Goal: Check status: Check status

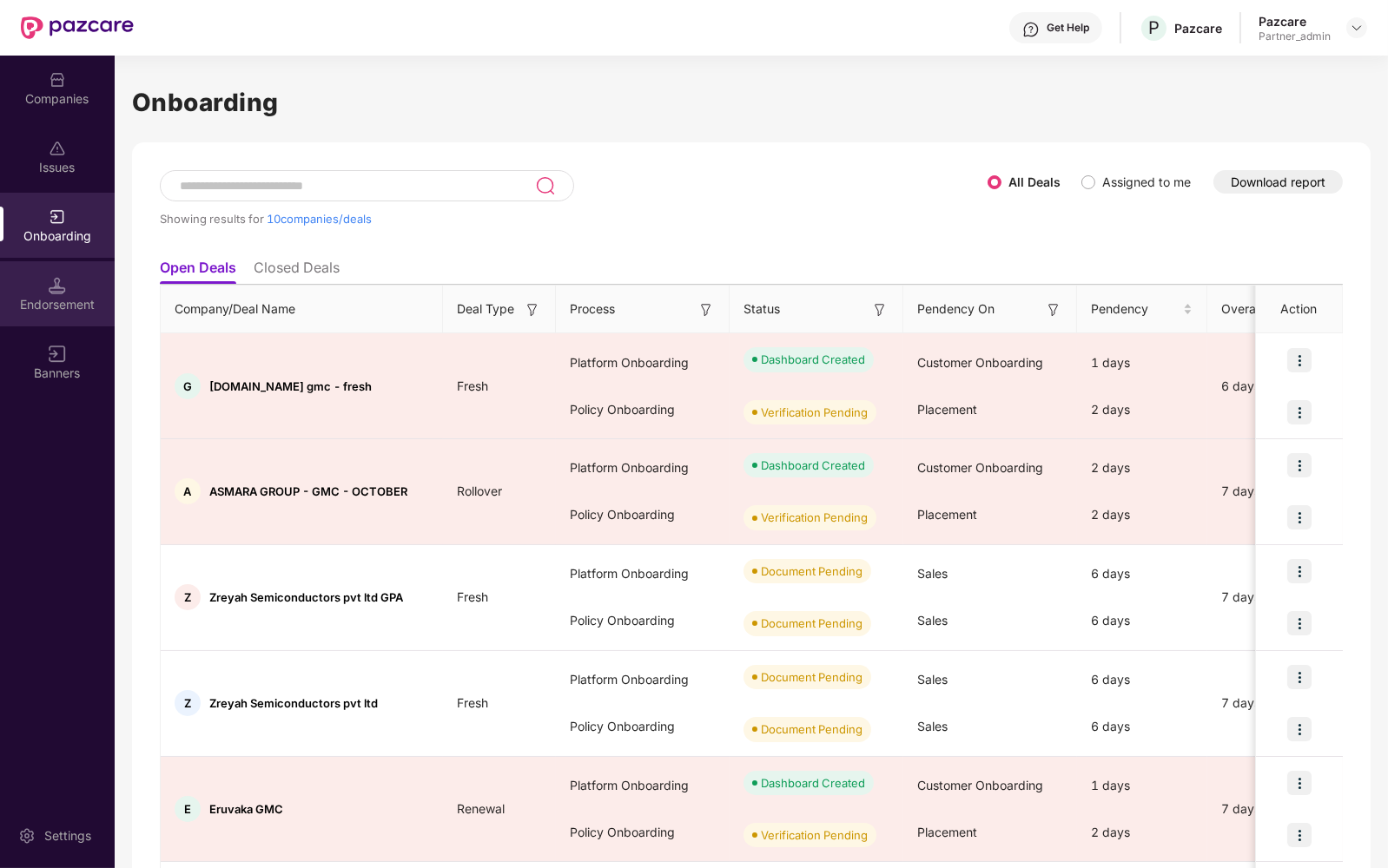
scroll to position [561, 0]
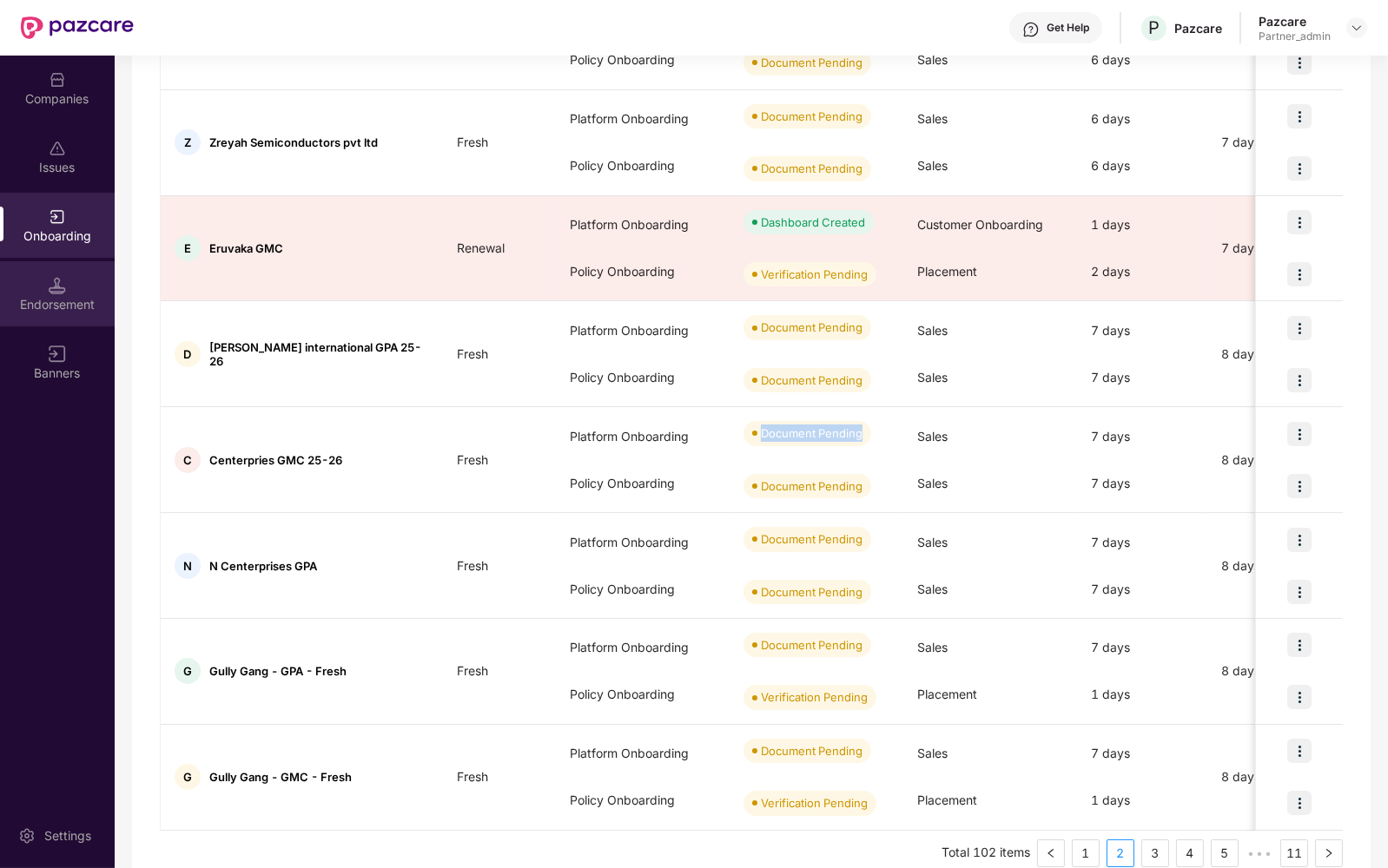
click at [54, 299] on div "Endorsement" at bounding box center [57, 304] width 115 height 17
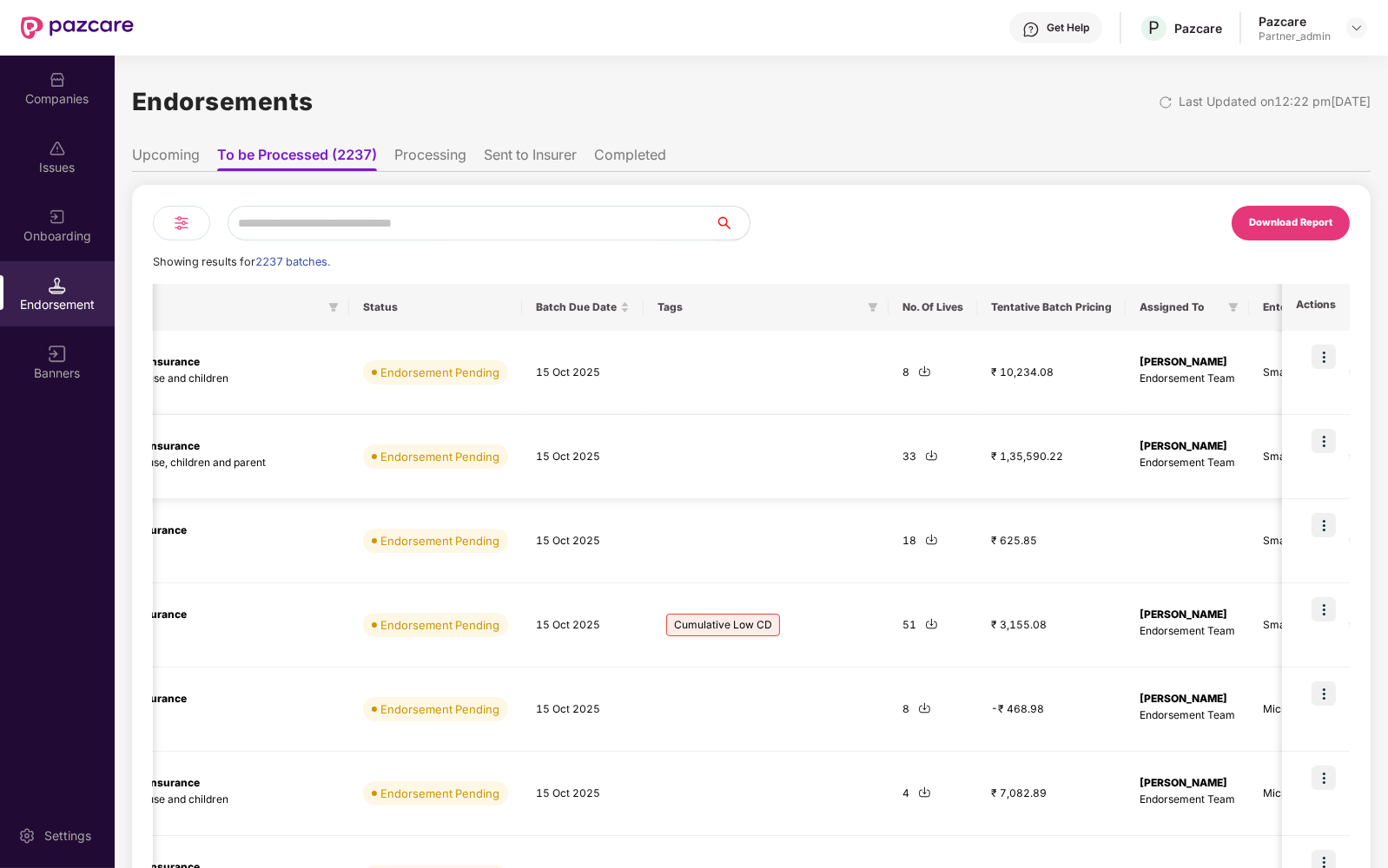
scroll to position [0, 914]
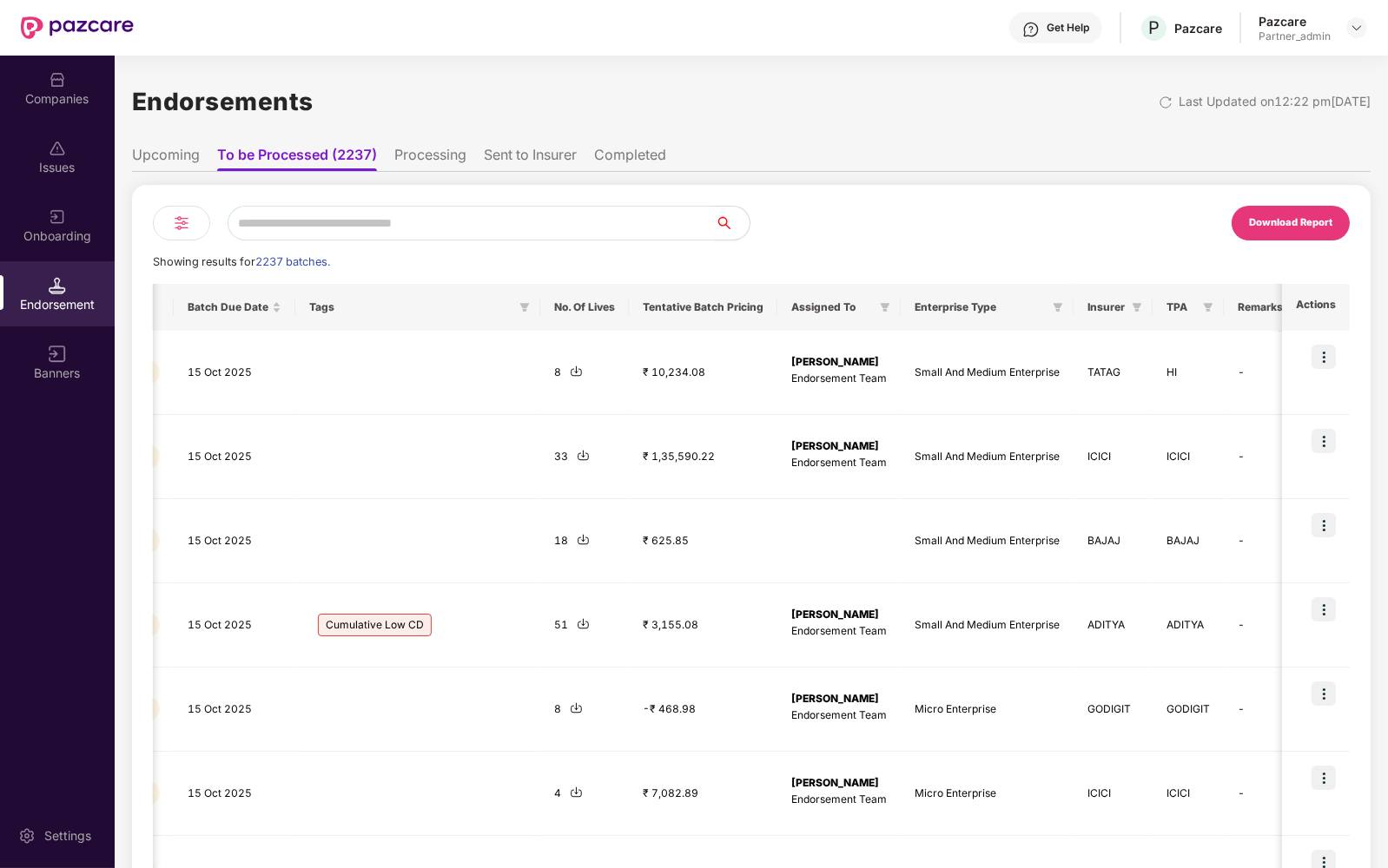
click at [619, 148] on li "Completed" at bounding box center [630, 158] width 72 height 25
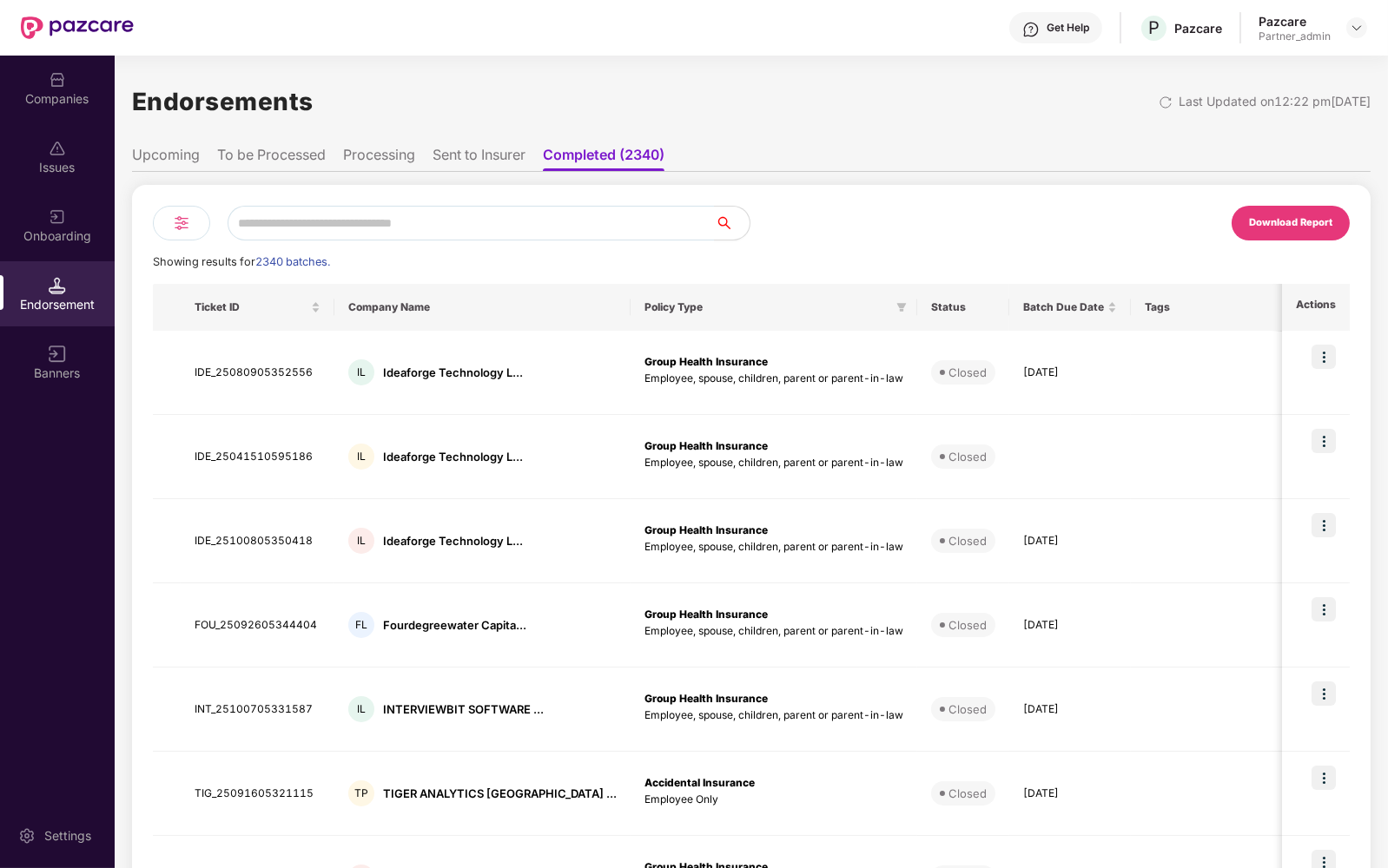
click at [194, 218] on div at bounding box center [181, 223] width 57 height 34
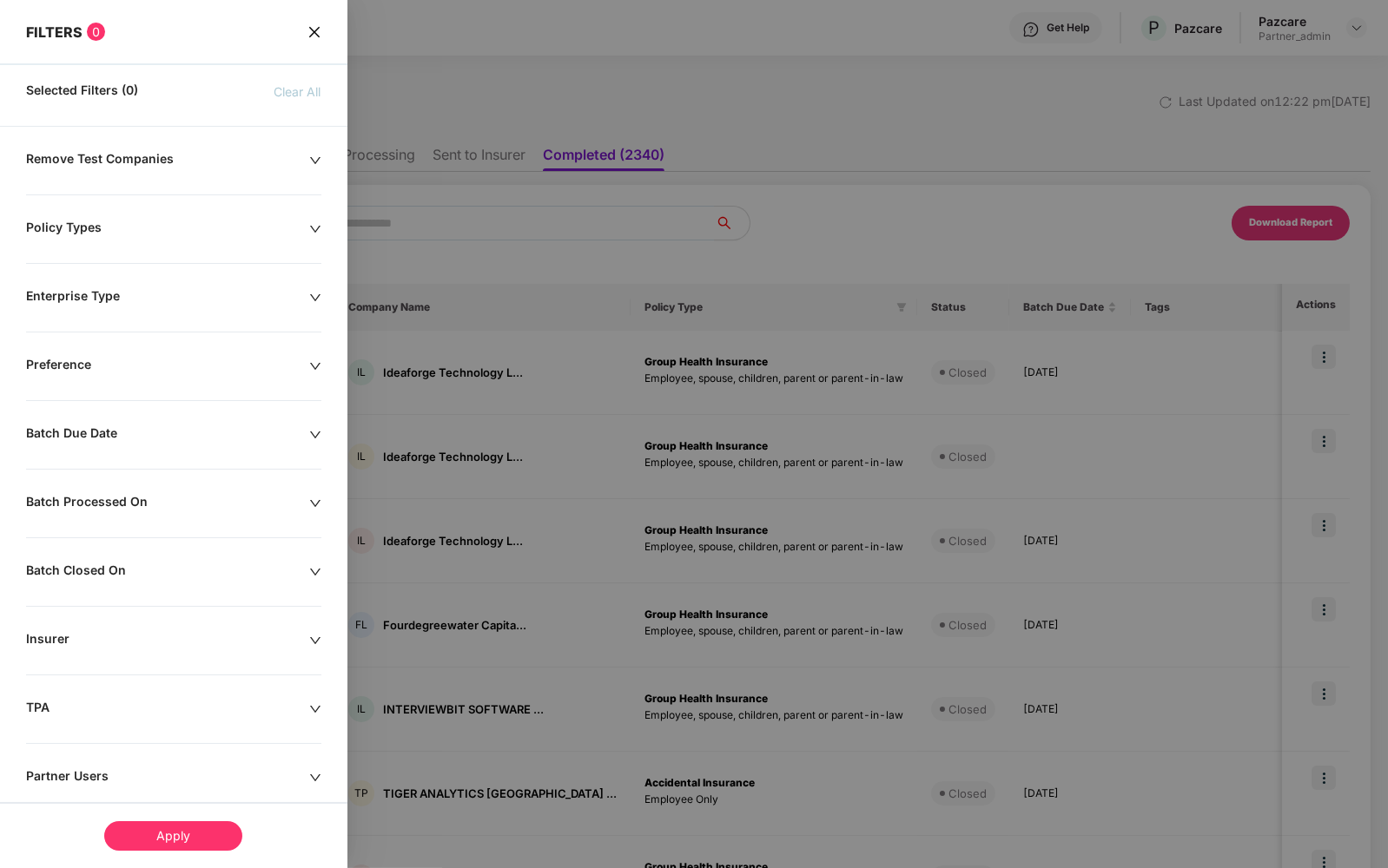
click at [891, 169] on div at bounding box center [694, 434] width 1388 height 868
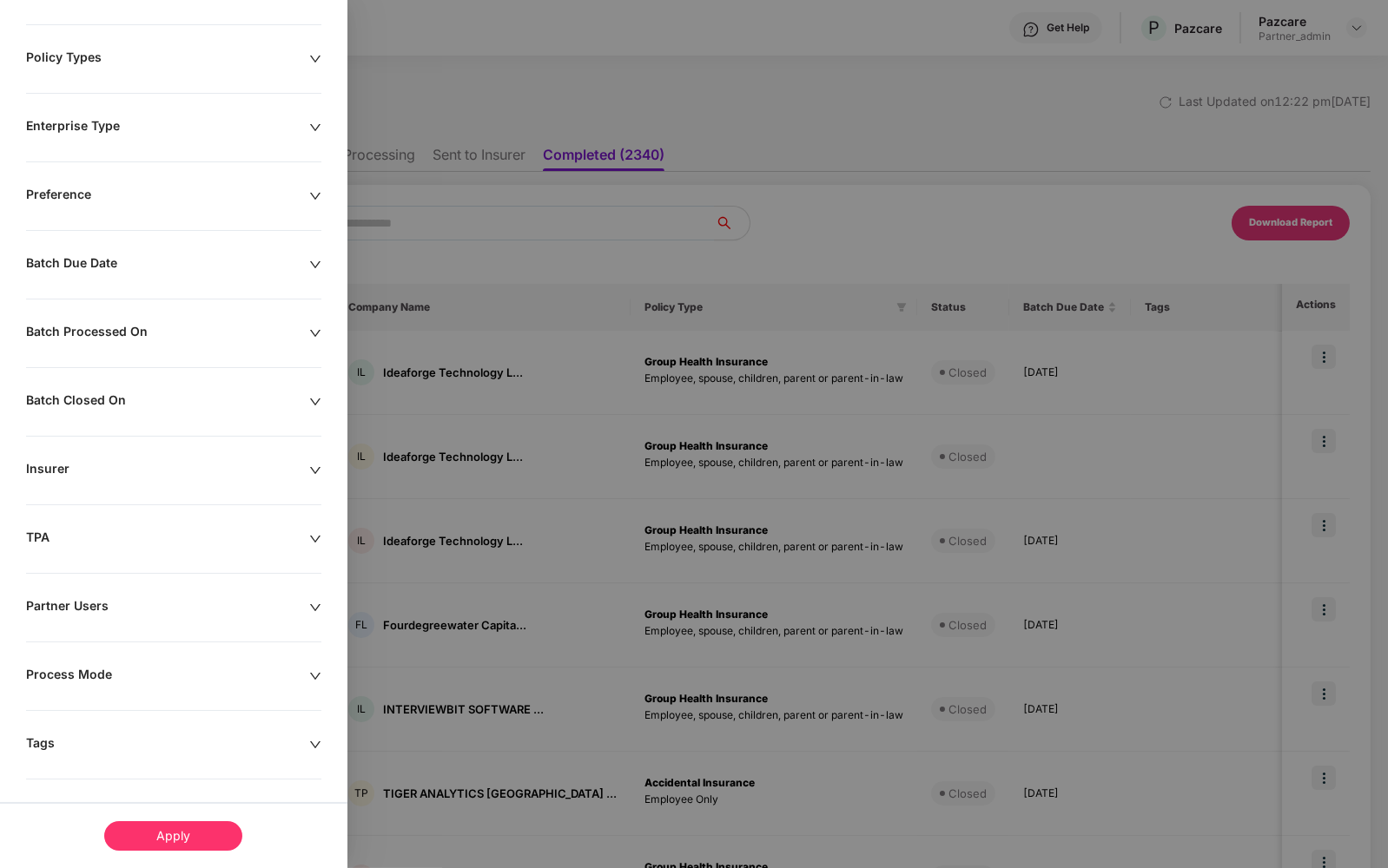
click at [183, 742] on div "Tags" at bounding box center [167, 744] width 283 height 19
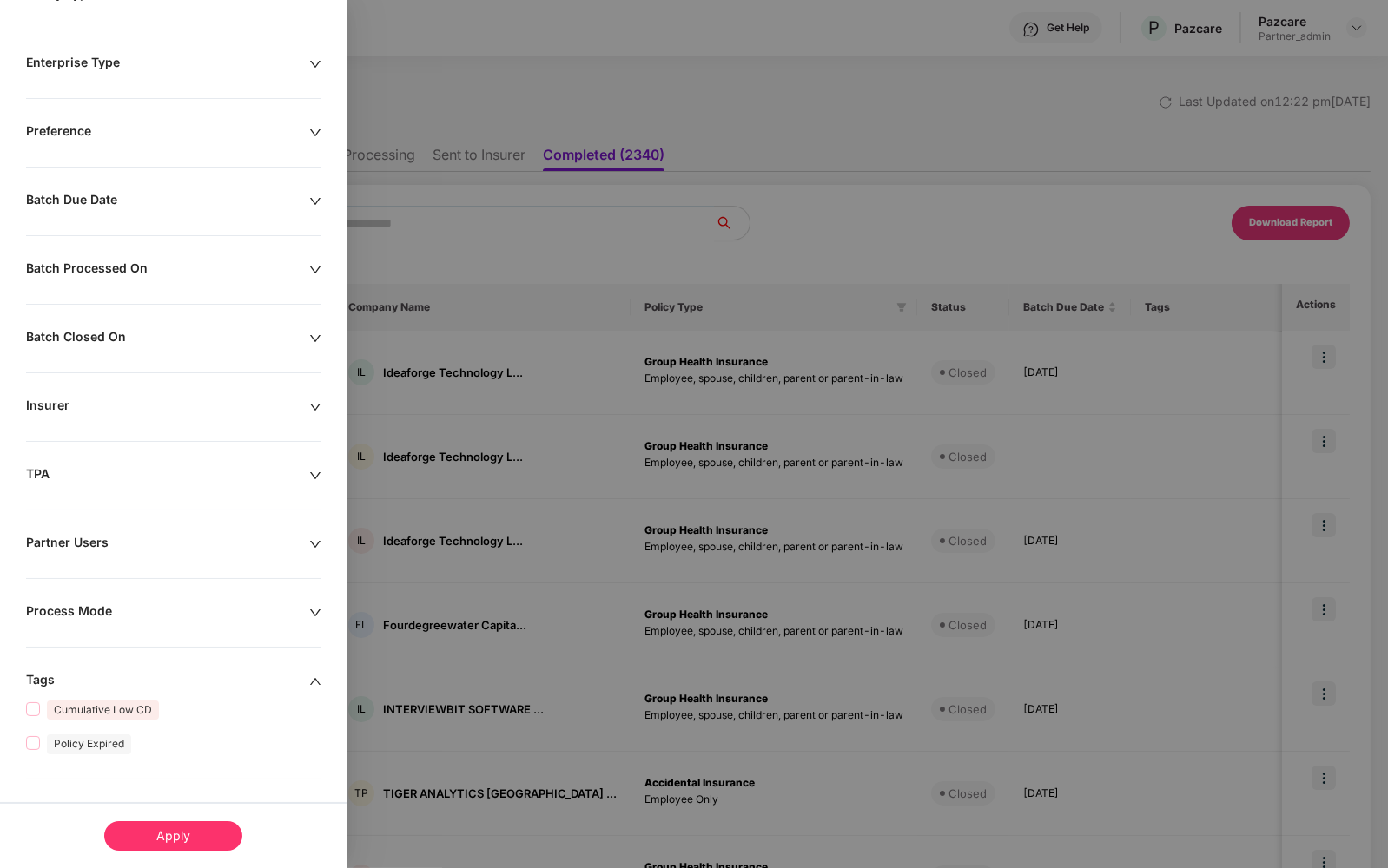
click at [224, 586] on div "Remove Test Companies Policy Types Enterprise Type Preference Batch Due Date Ba…" at bounding box center [174, 396] width 347 height 956
click at [216, 603] on div "Process Mode" at bounding box center [167, 612] width 283 height 19
click at [55, 701] on span "Api" at bounding box center [56, 706] width 33 height 19
click at [153, 832] on div "Apply" at bounding box center [173, 835] width 138 height 30
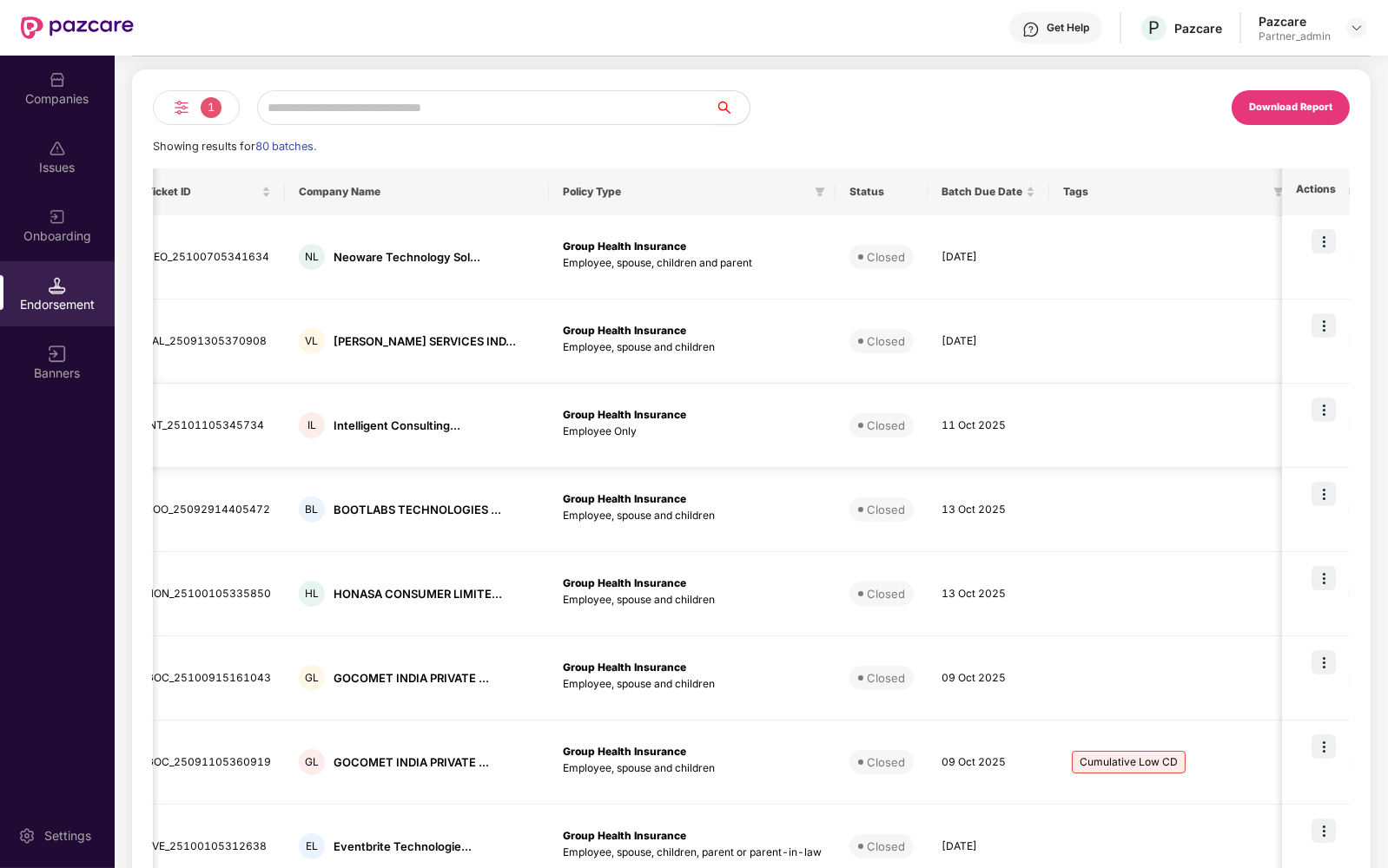
scroll to position [0, 0]
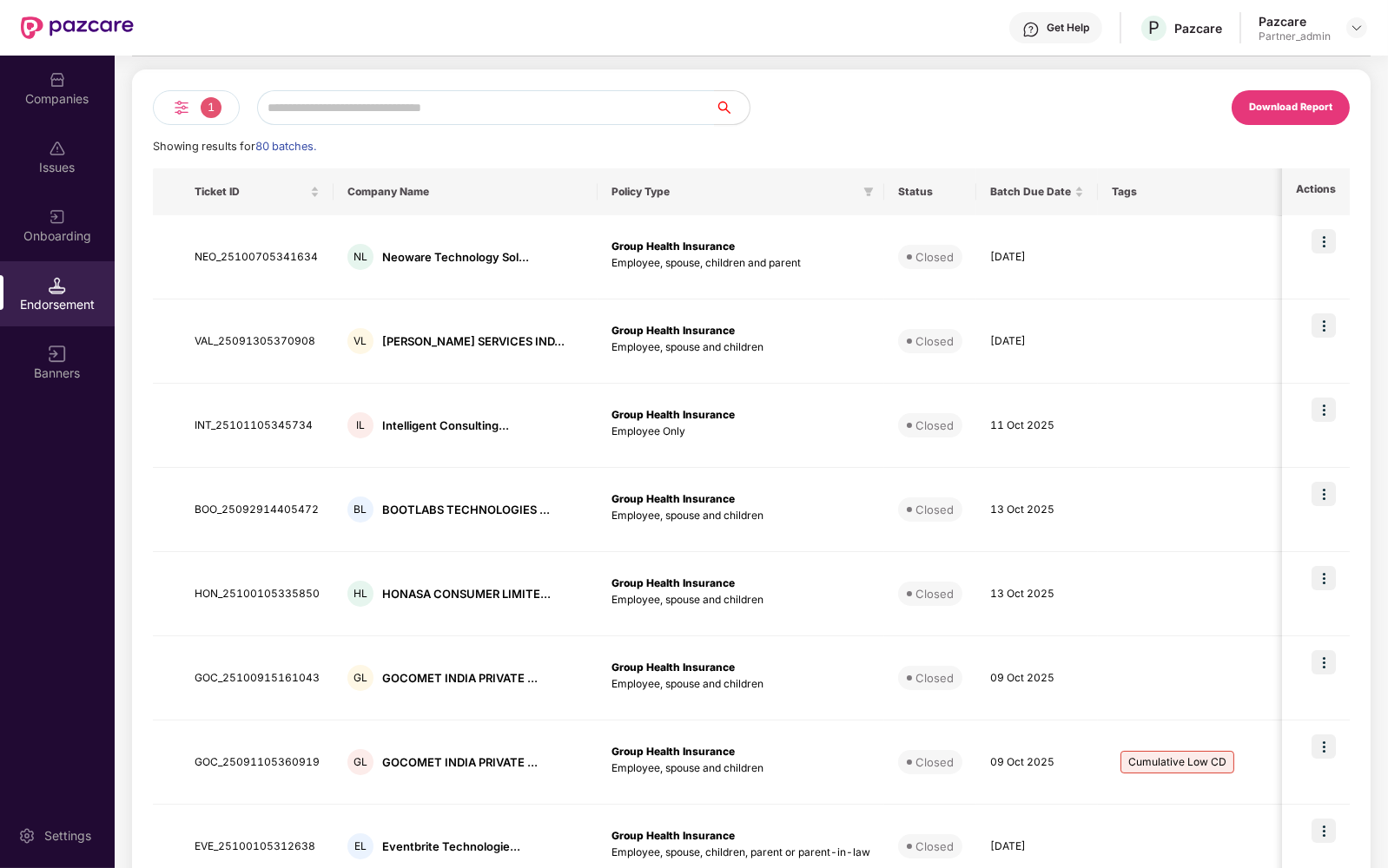
click at [1055, 88] on div "1 Download Report Showing results for 80 batches. Ticket ID Company Name Policy…" at bounding box center [751, 605] width 1239 height 1071
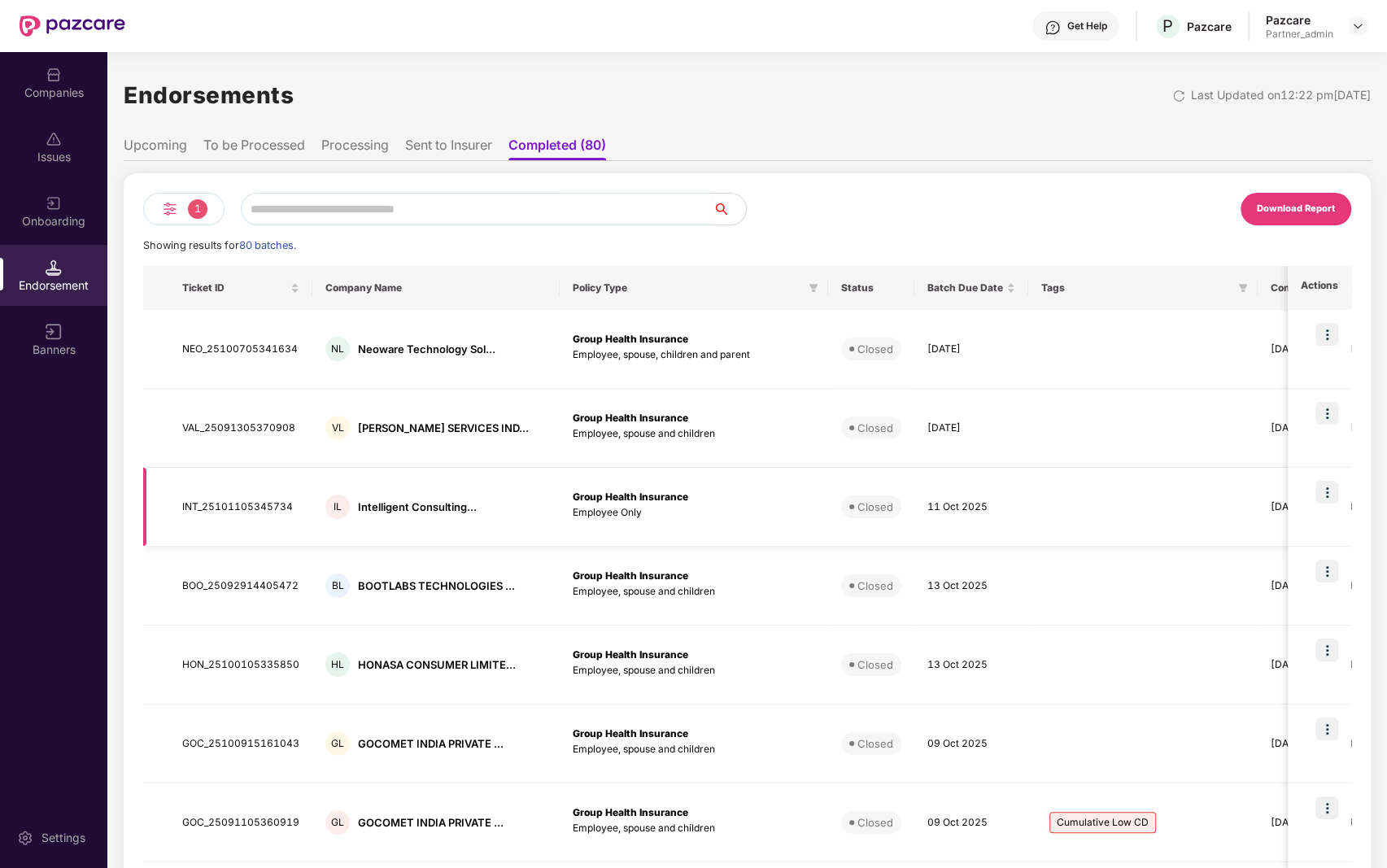
click at [828, 489] on td "Closed" at bounding box center [872, 507] width 86 height 79
click at [425, 148] on li "Sent to Insurer" at bounding box center [449, 148] width 87 height 24
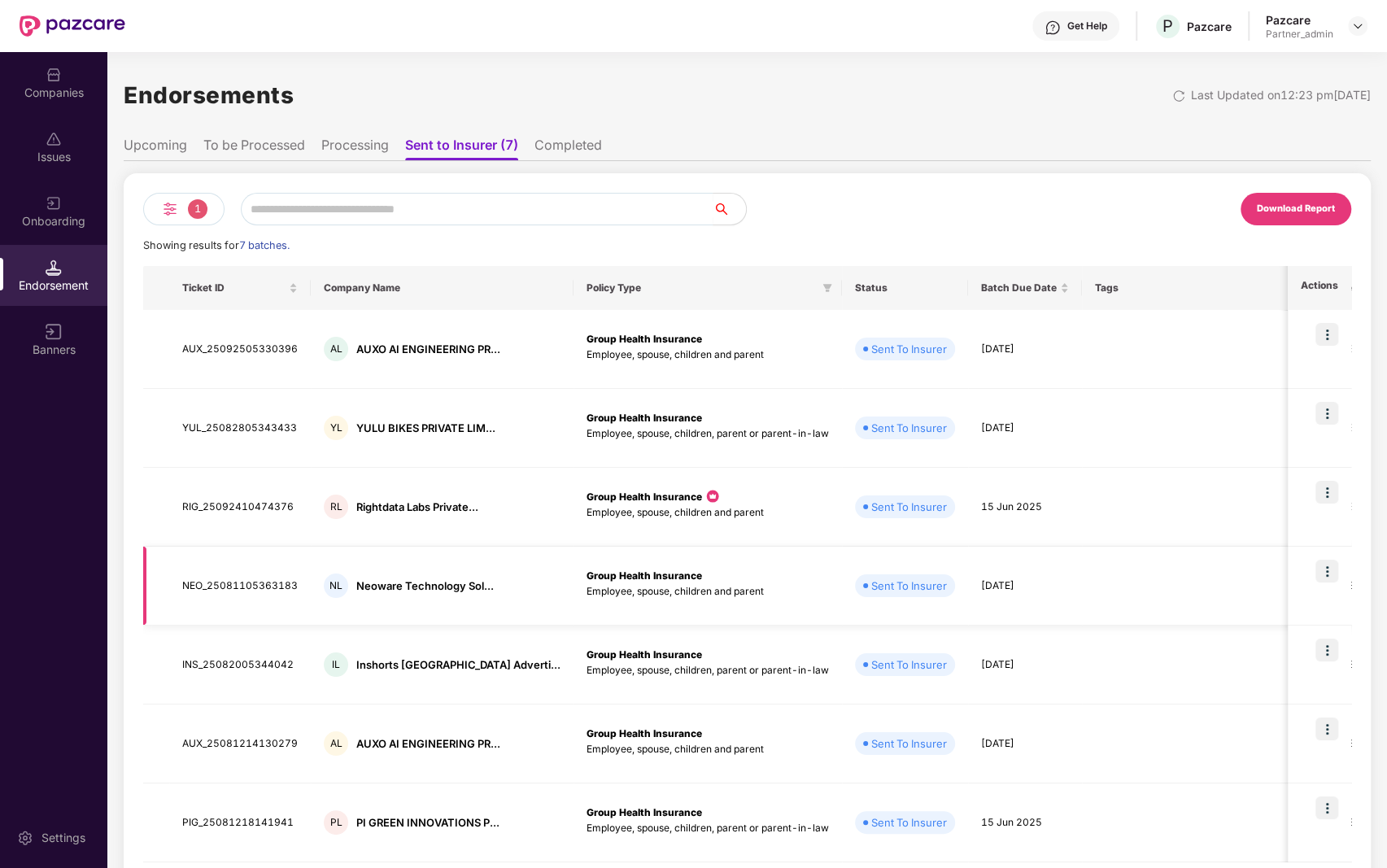
scroll to position [71, 0]
